Goal: Transaction & Acquisition: Purchase product/service

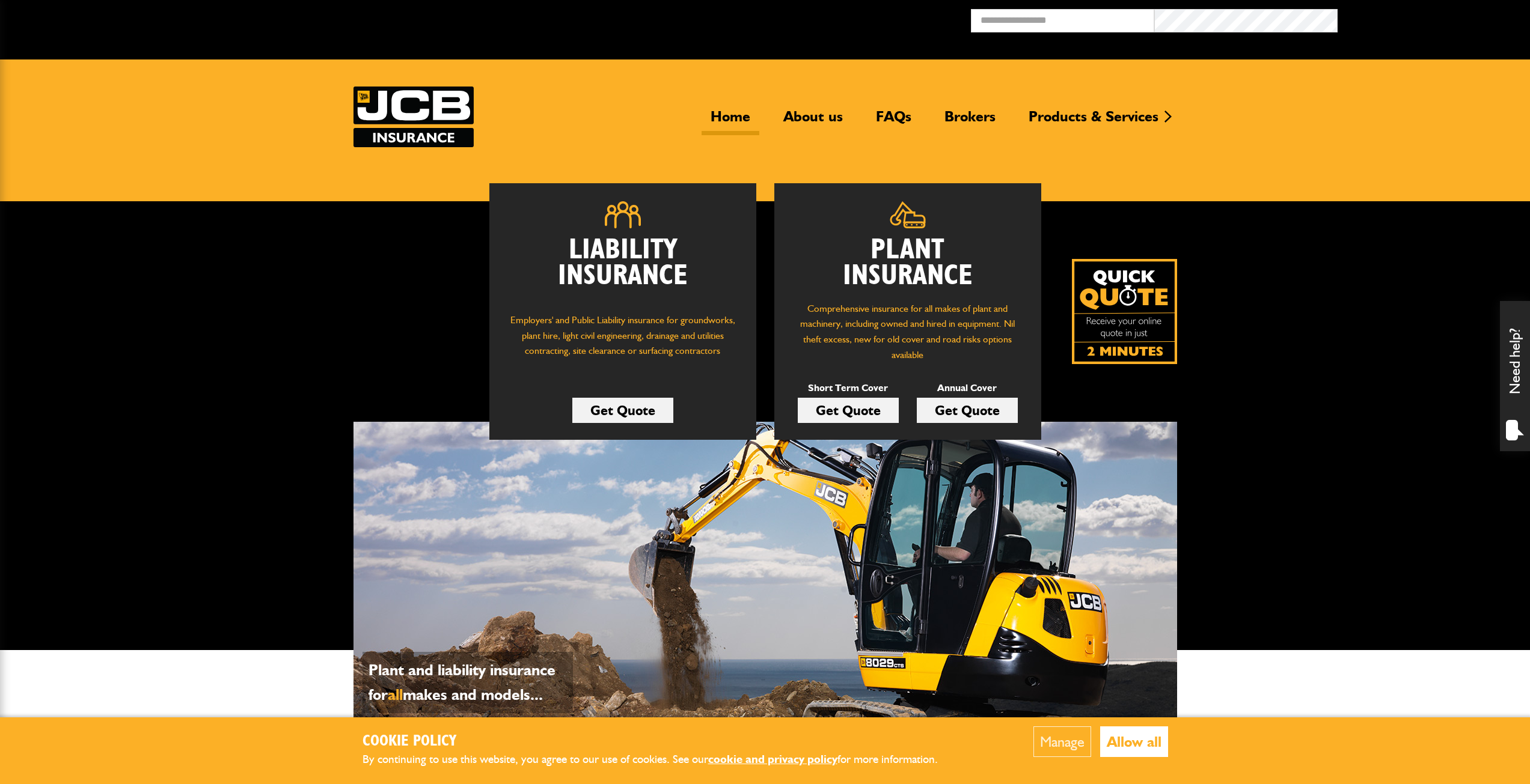
click at [838, 406] on link "Get Quote" at bounding box center [848, 410] width 101 height 26
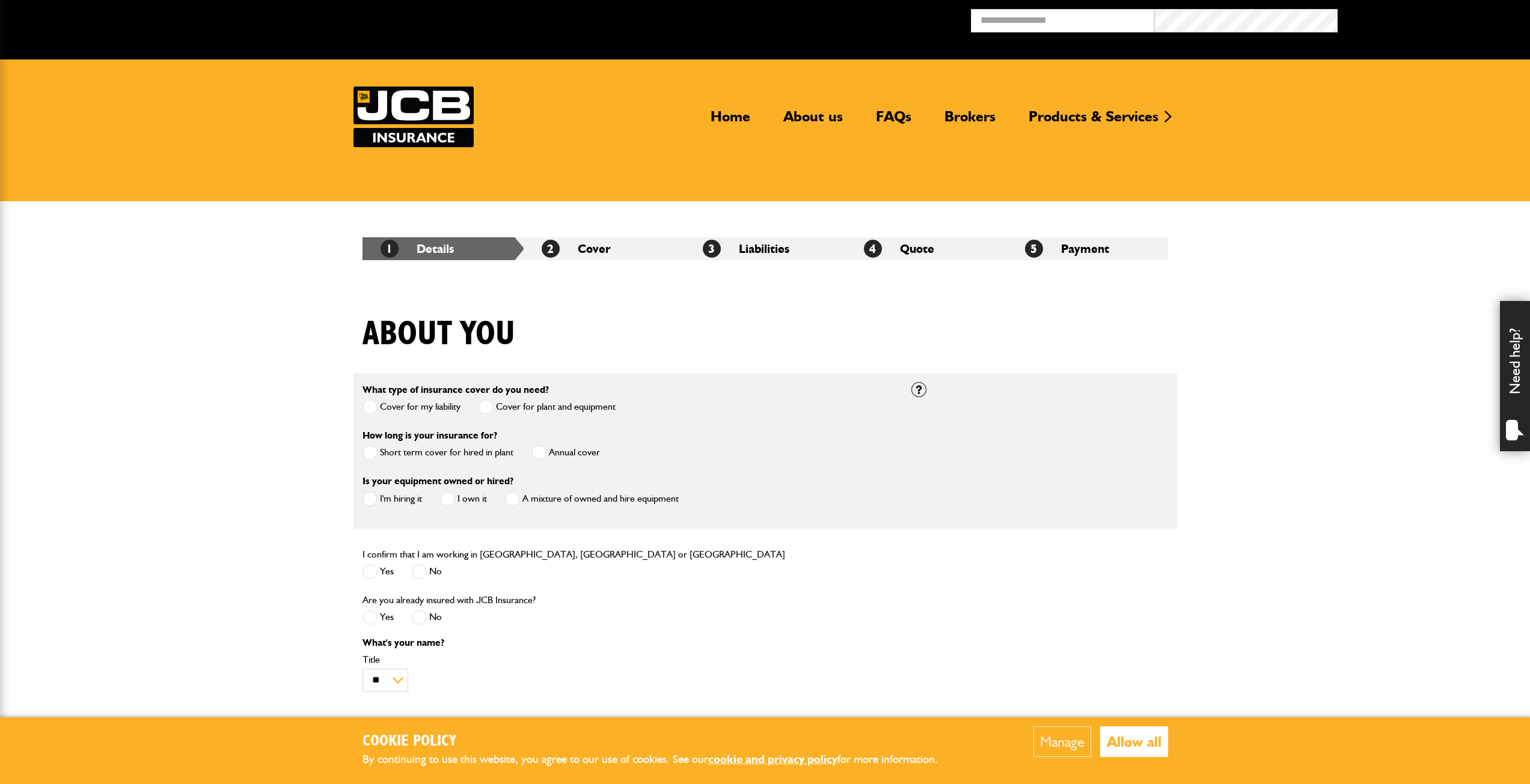
click at [373, 453] on span at bounding box center [370, 453] width 15 height 15
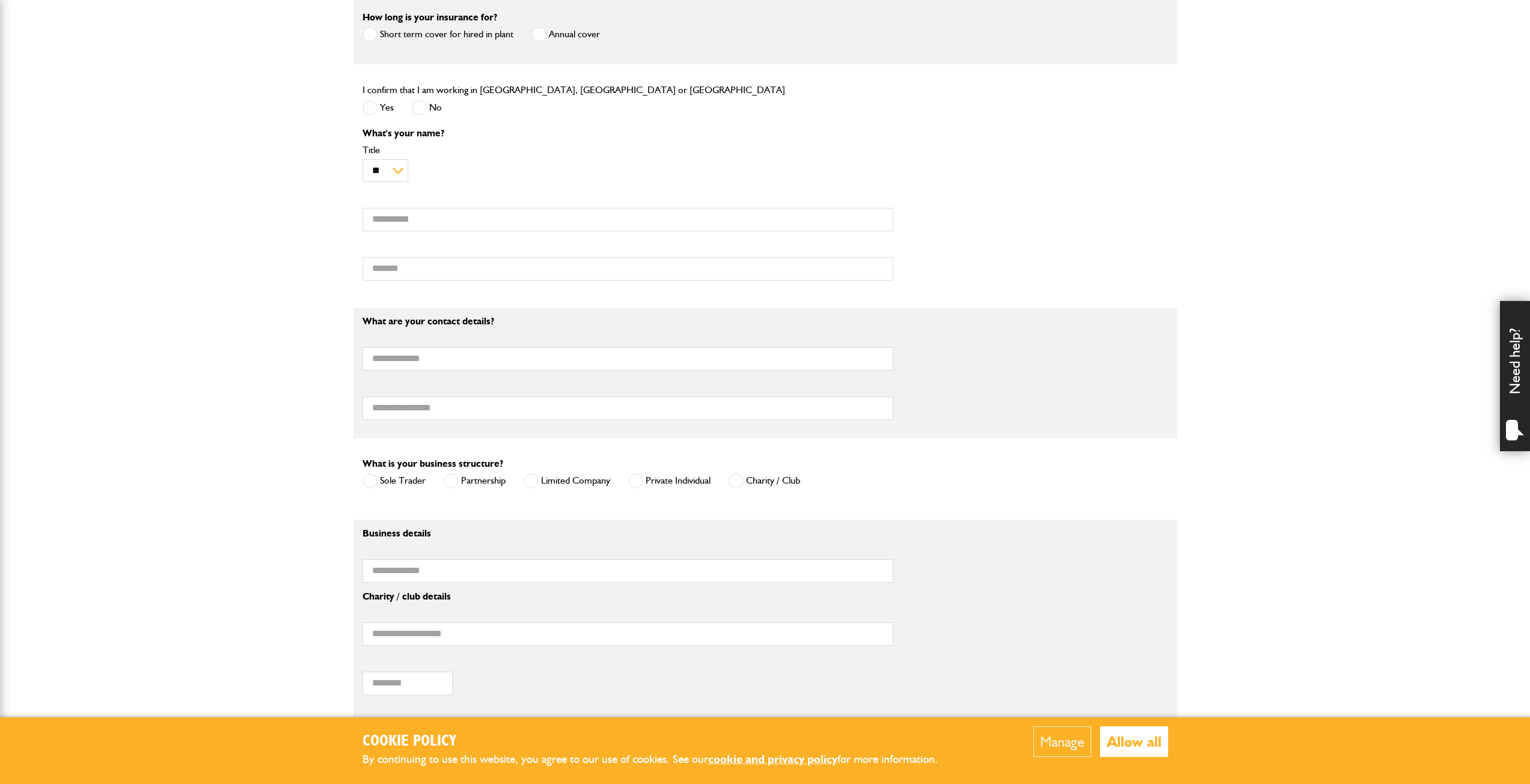
scroll to position [420, 0]
click at [632, 486] on span at bounding box center [635, 478] width 15 height 15
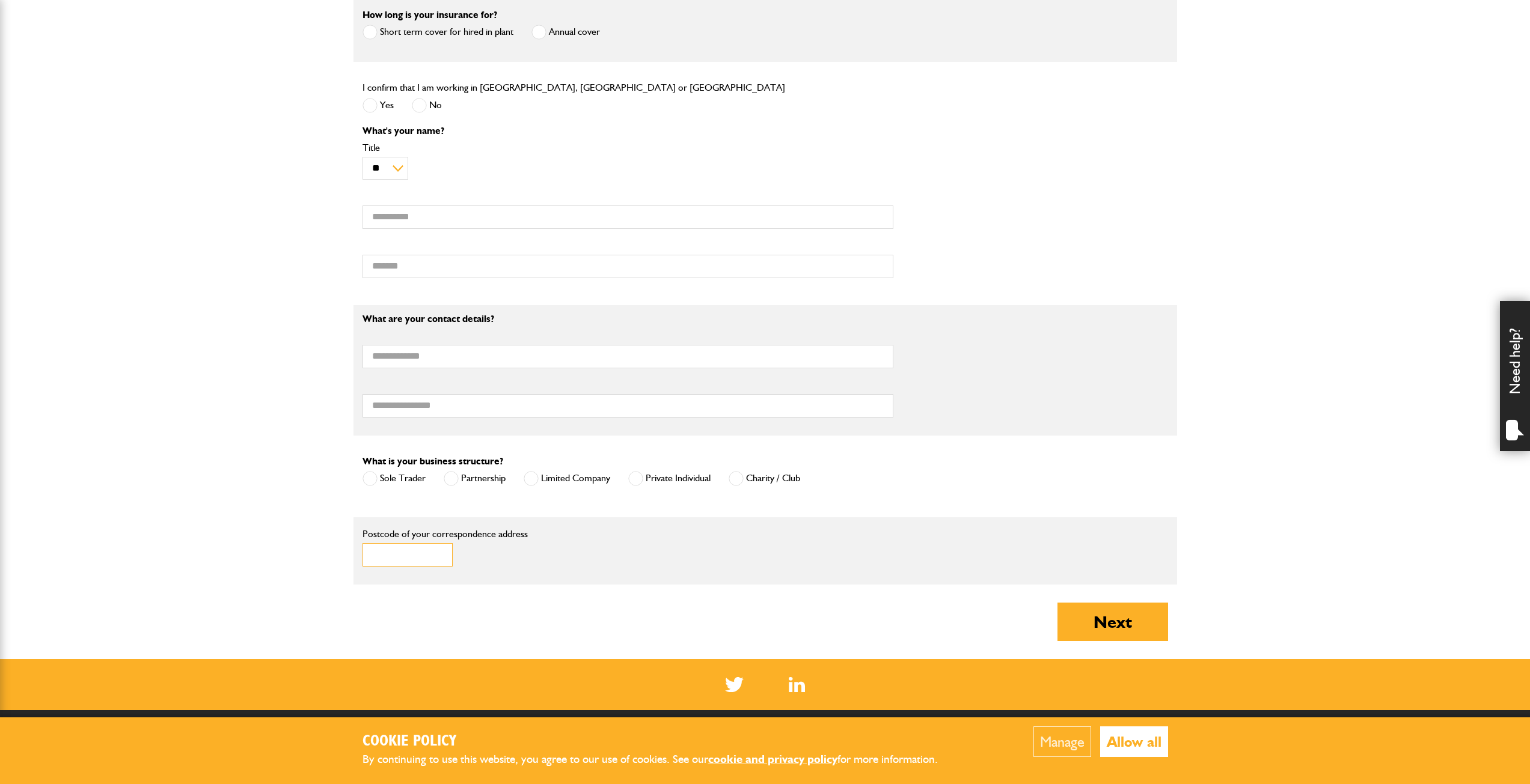
click at [394, 561] on input "Postcode of your correspondence address" at bounding box center [407, 554] width 90 height 24
type input "*******"
click at [1131, 746] on button "Allow all" at bounding box center [1134, 741] width 68 height 30
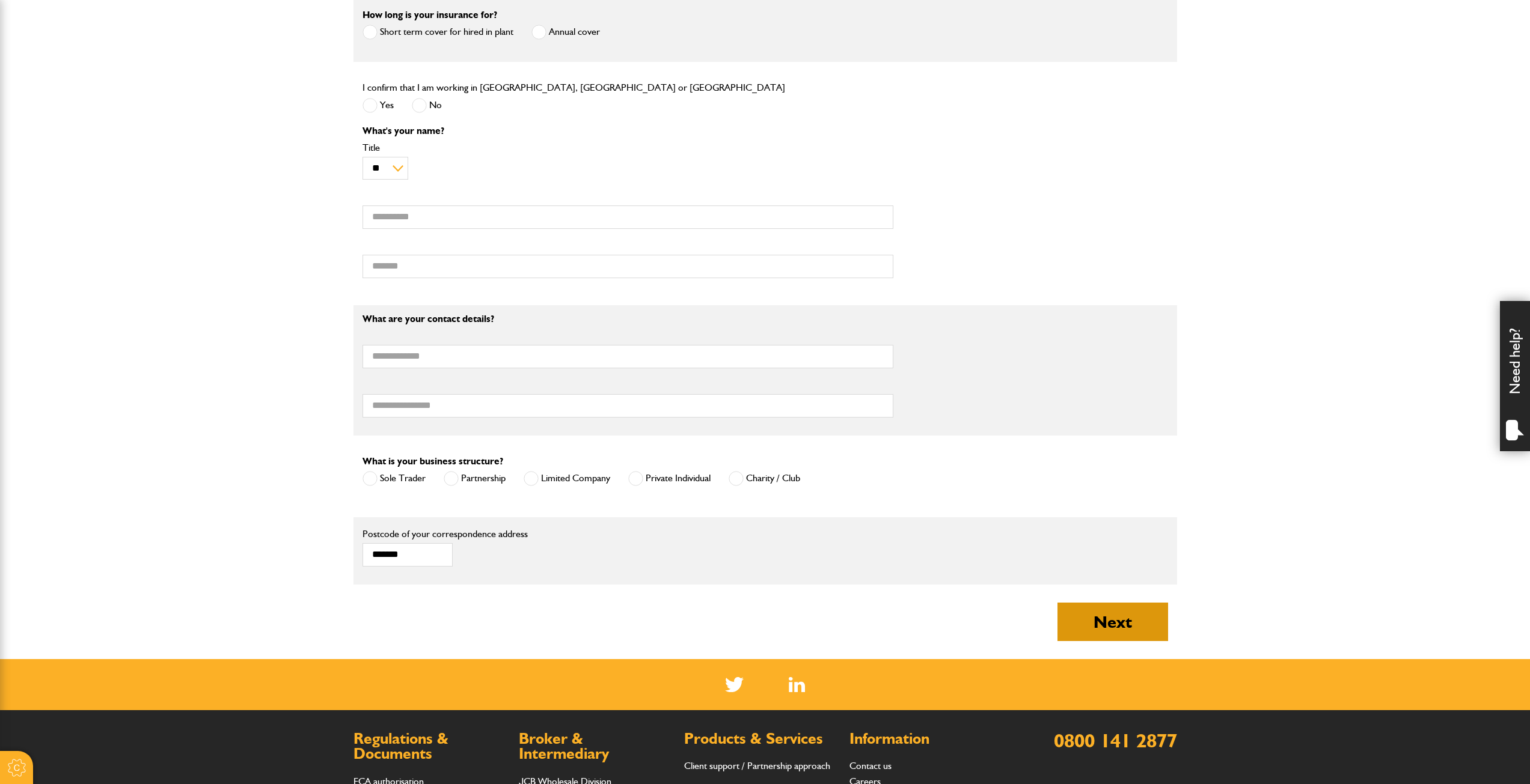
click at [1124, 625] on button "Next" at bounding box center [1112, 622] width 110 height 39
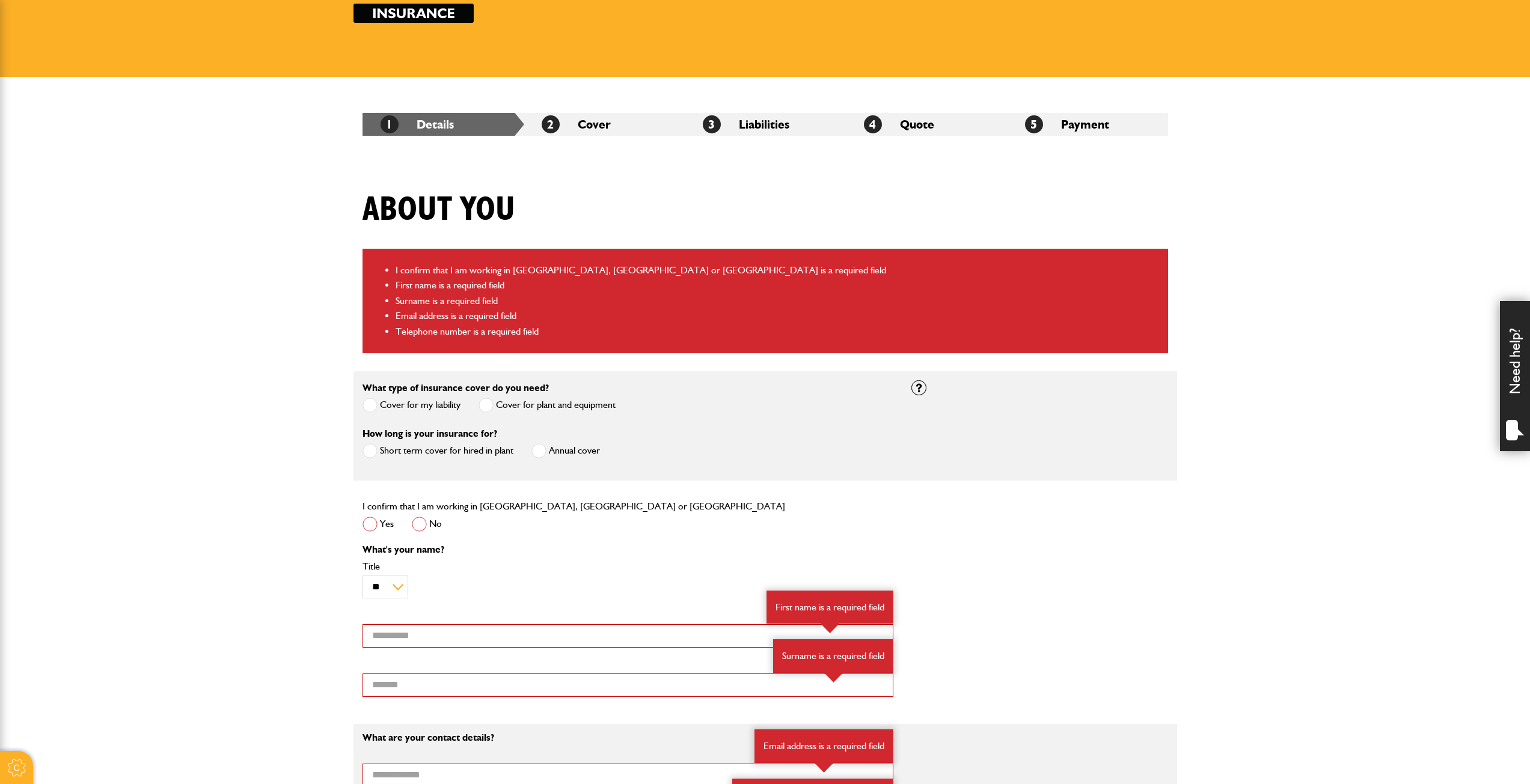
scroll to position [180, 0]
